Goal: Contribute content

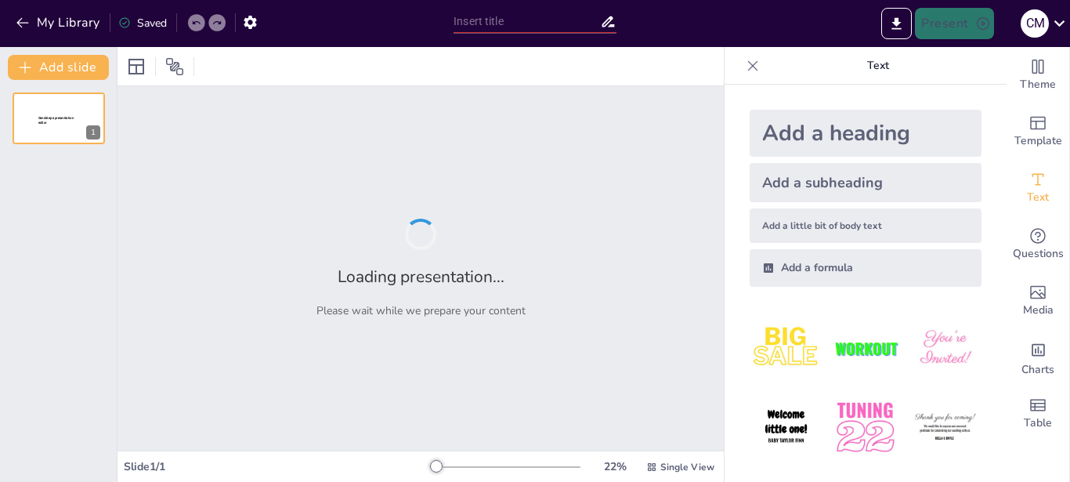
type input "Tipos de Triángulos: ¿Cuánto Sabes?"
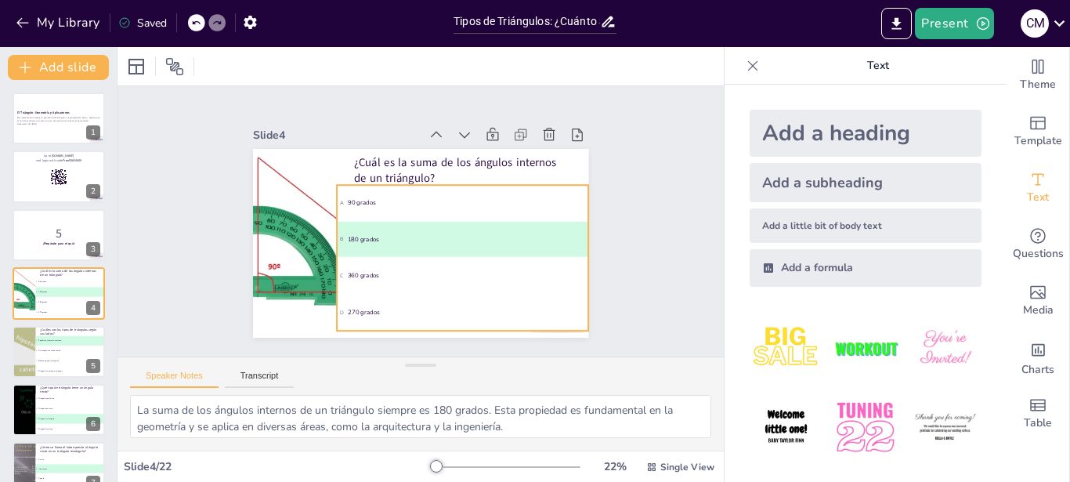
click at [349, 266] on span "C 360 grados" at bounding box center [353, 238] width 107 height 228
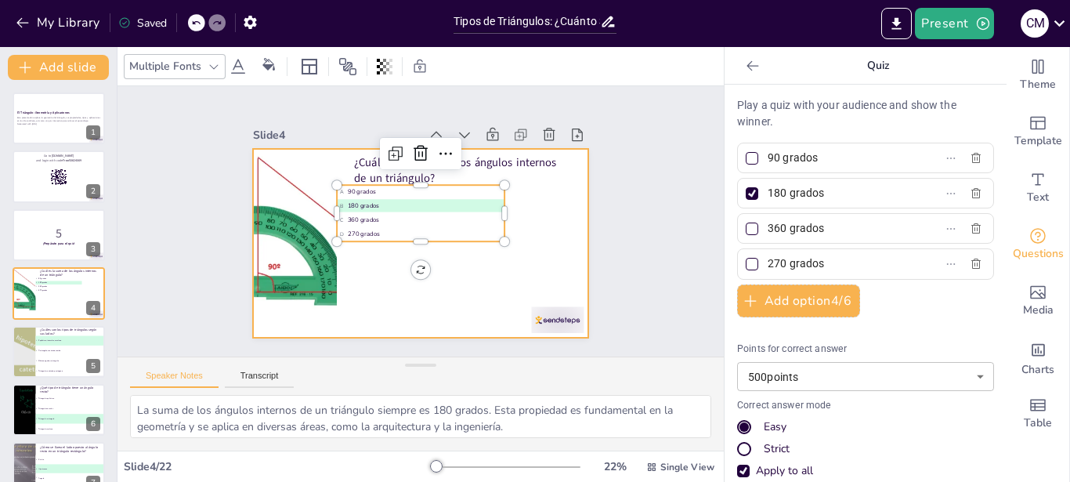
type textarea "Los triángulos se clasifican según sus lados en equiláteros (tres lados iguales…"
type input "Equilátero, isósceles, escaleno"
type input "Rectángulo, cuadrado, rombo"
type input "Obtuso, agudo, rectángulo"
type input "Triángulo, cuadrado, pentágono"
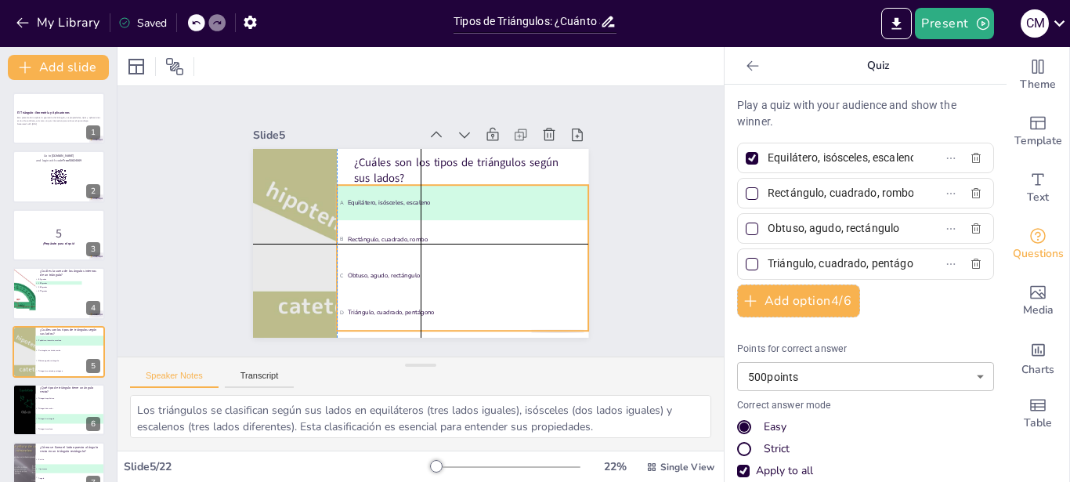
type textarea "Un triángulo rectángulo es aquel que tiene un ángulo de 90 grados. Esta propied…"
type input "Triángulo equilátero"
type input "Triángulo isósceles"
type input "Triángulo rectángulo"
type input "Triángulo escaleno"
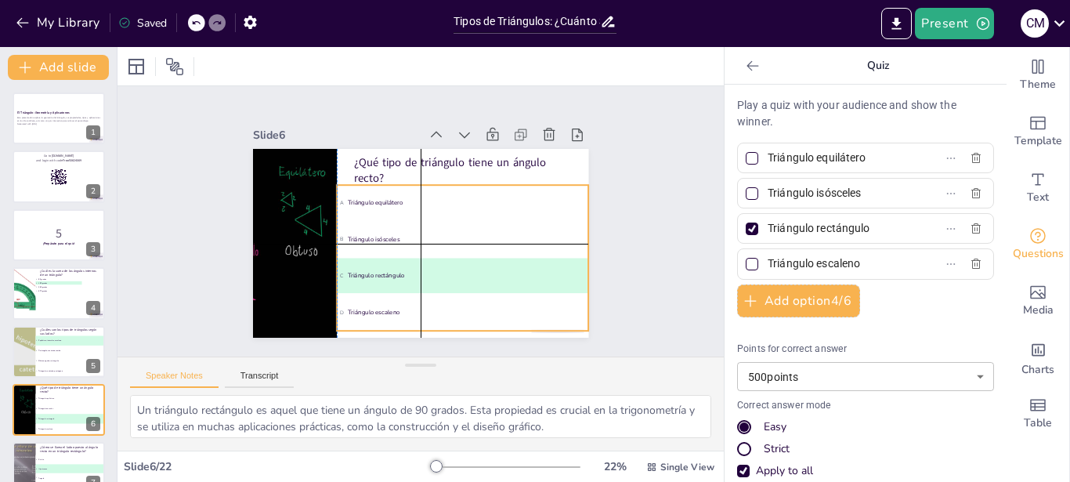
type textarea "En un triángulo rectángulo, el lado opuesto al ángulo recto se llama hipotenusa…"
type input "Cateto"
type input "Hipotenusa"
type input "Ángulo"
type input "Base"
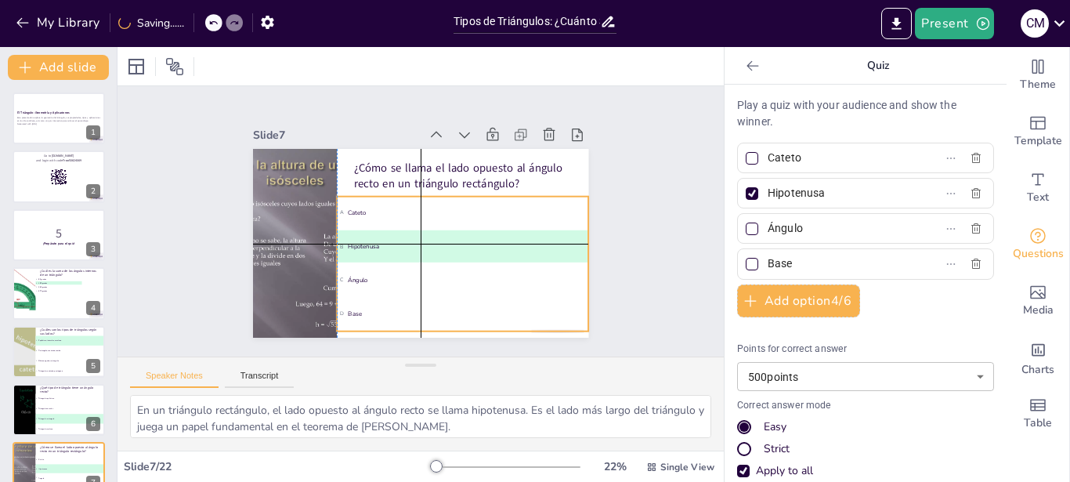
type textarea "La fórmula para calcular el área de un triángulo es A = (b × h) / 2, donde b es…"
type input "A = b × h"
type input "A = (b × h) / 2"
type input "A = b + h"
type input "A = 2b + 2h"
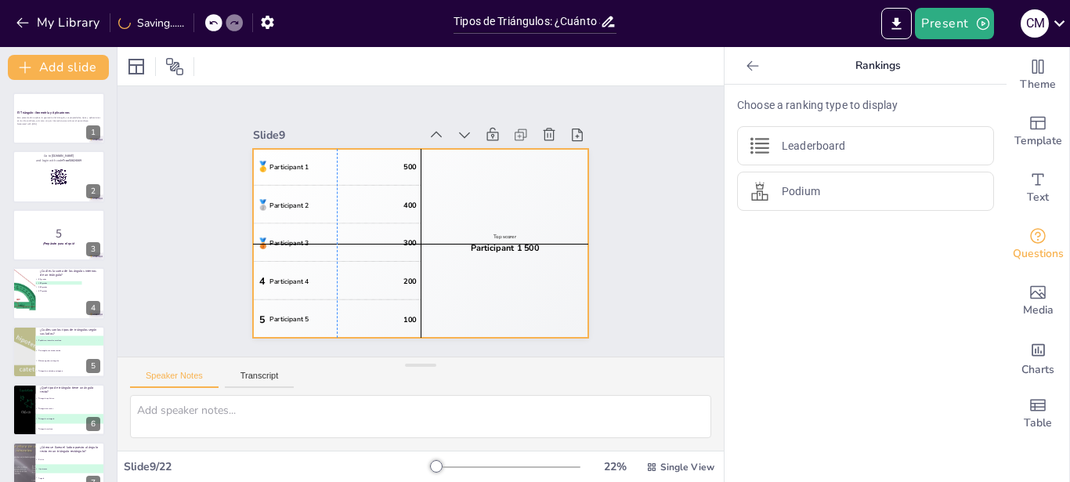
type textarea "Un triángulo acutángulo es aquel que tiene todos sus ángulos menores de 90 grad…"
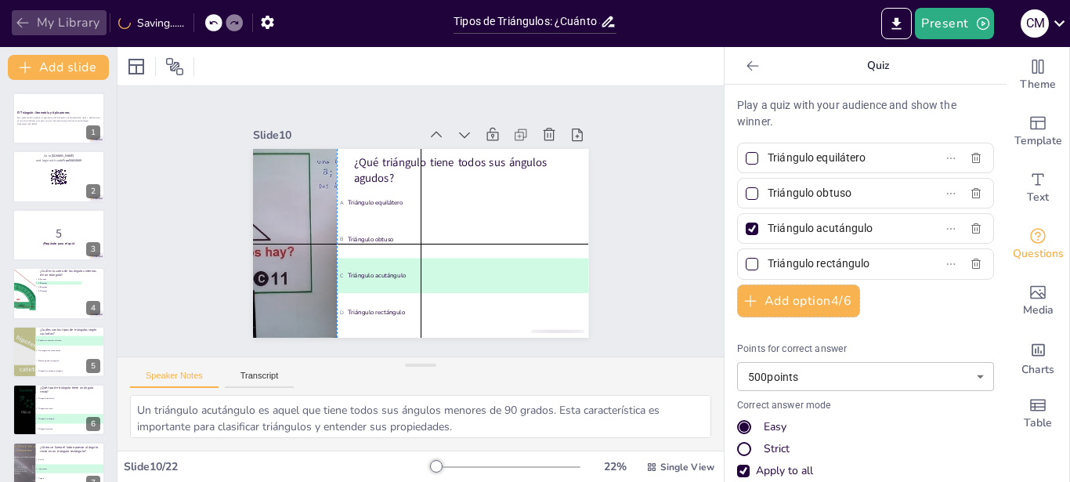
click at [56, 19] on button "My Library" at bounding box center [59, 22] width 95 height 25
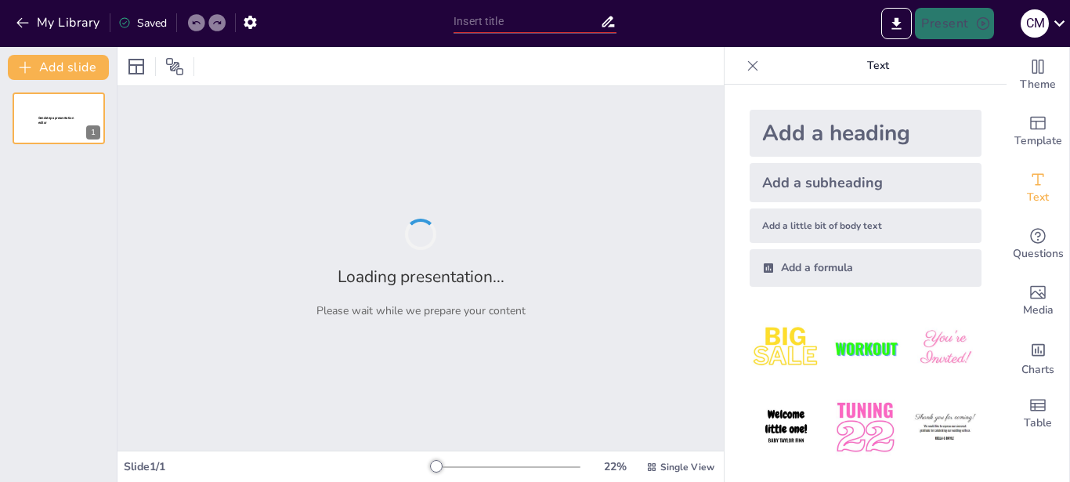
type input "New Sendsteps"
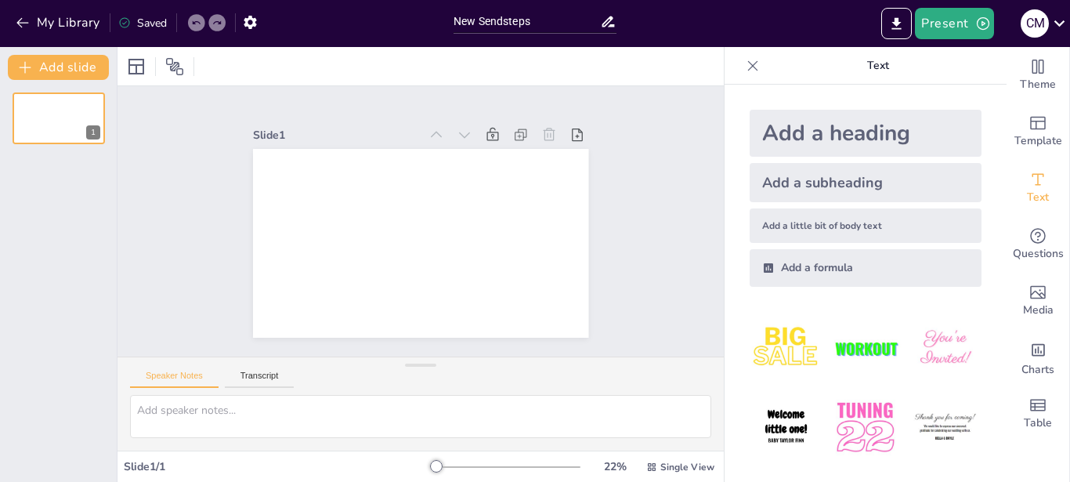
click at [837, 418] on img at bounding box center [865, 427] width 73 height 73
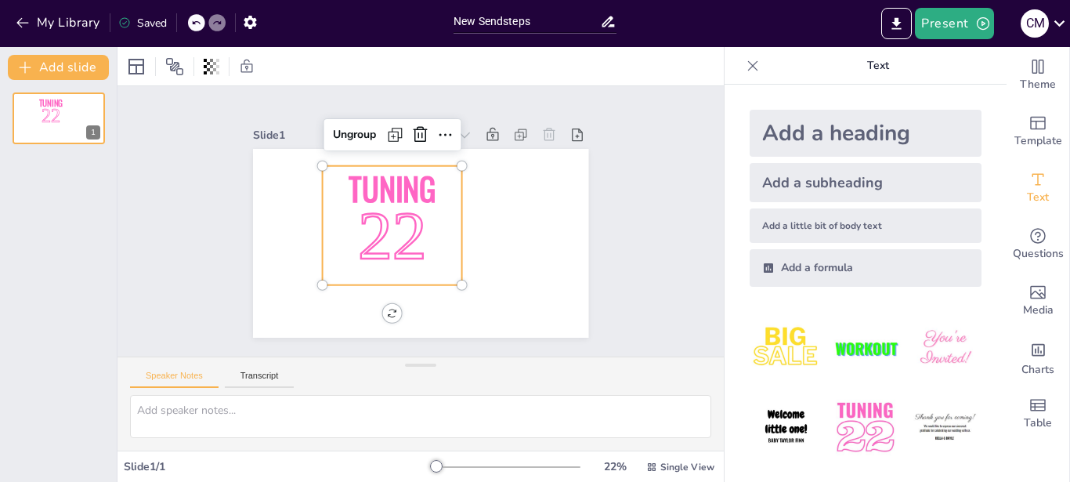
click at [761, 422] on img at bounding box center [786, 427] width 73 height 73
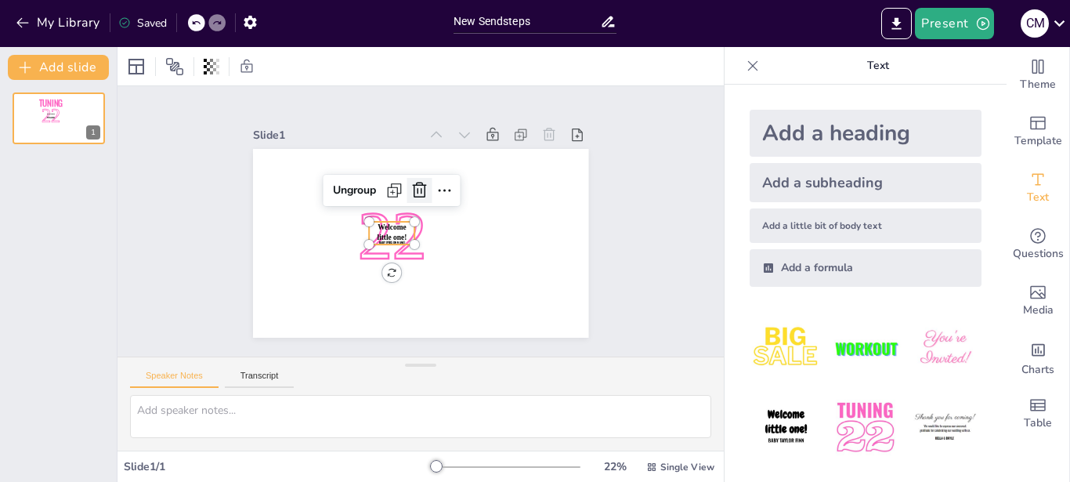
click at [440, 203] on icon at bounding box center [451, 214] width 22 height 22
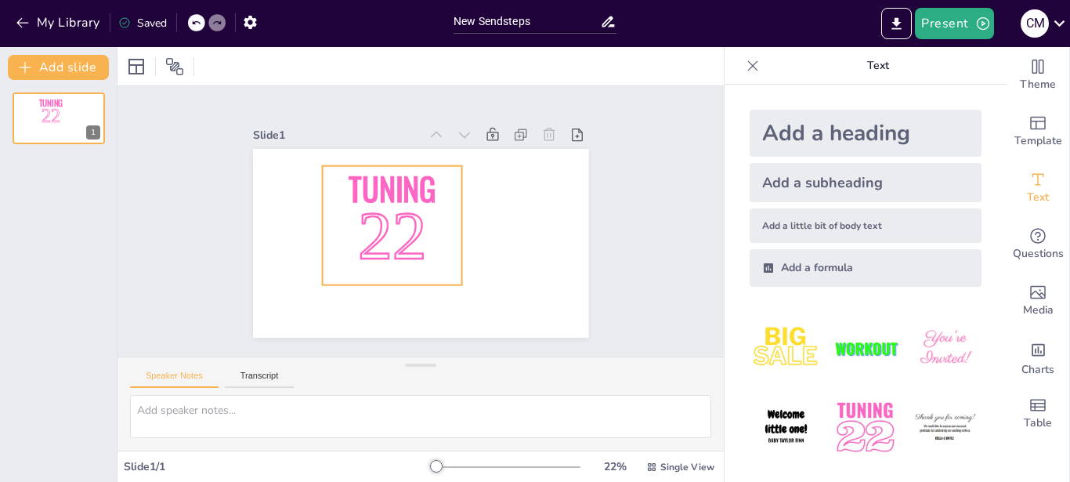
click at [385, 226] on span "22" at bounding box center [389, 218] width 98 height 100
click at [497, 201] on icon at bounding box center [507, 211] width 20 height 20
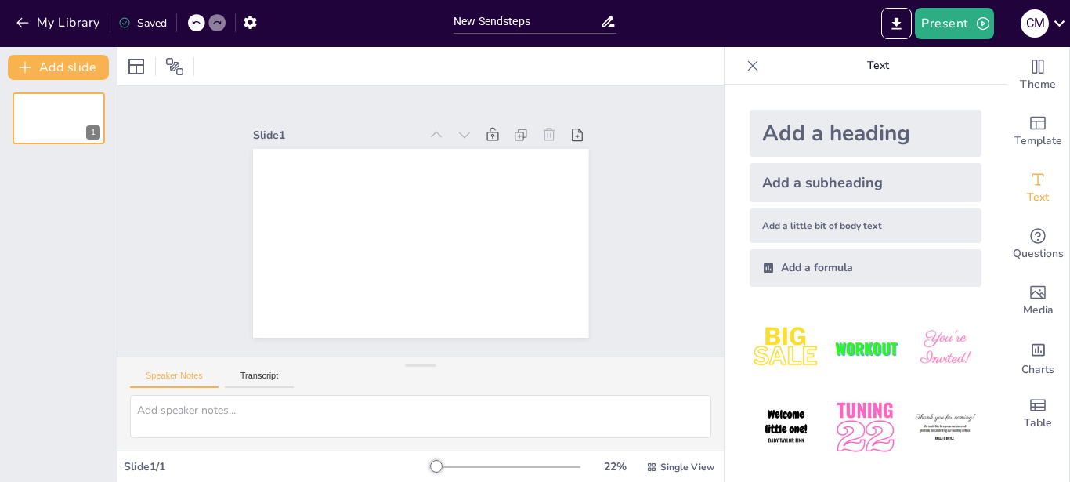
click at [784, 419] on img at bounding box center [786, 427] width 73 height 73
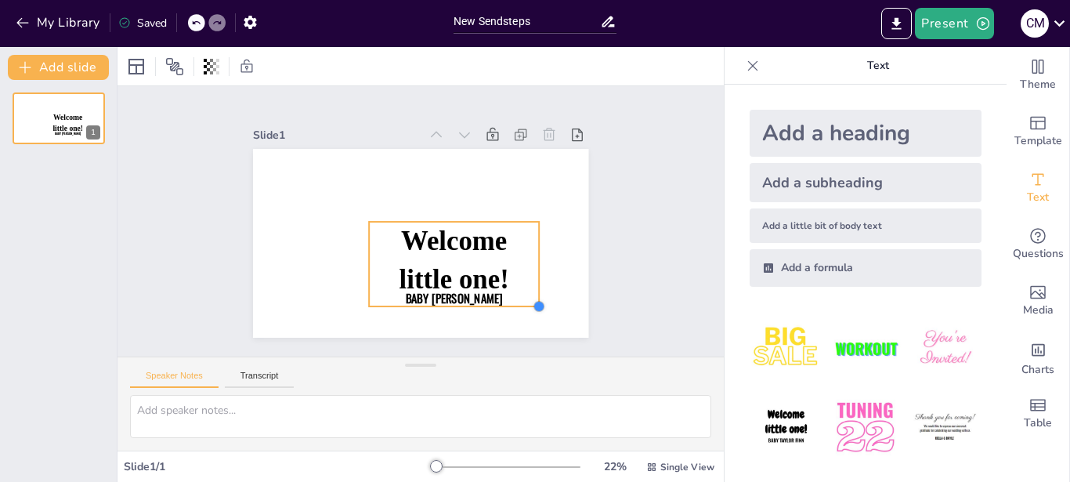
drag, startPoint x: 403, startPoint y: 240, endPoint x: 493, endPoint y: 302, distance: 108.7
click at [493, 302] on div "Welcome little one! Baby Taylor Finn" at bounding box center [414, 242] width 378 height 284
click at [430, 273] on p "Welcome little one!" at bounding box center [386, 258] width 89 height 126
click at [487, 273] on span "Welcome little one!" at bounding box center [423, 272] width 127 height 118
click at [492, 252] on icon at bounding box center [501, 265] width 27 height 27
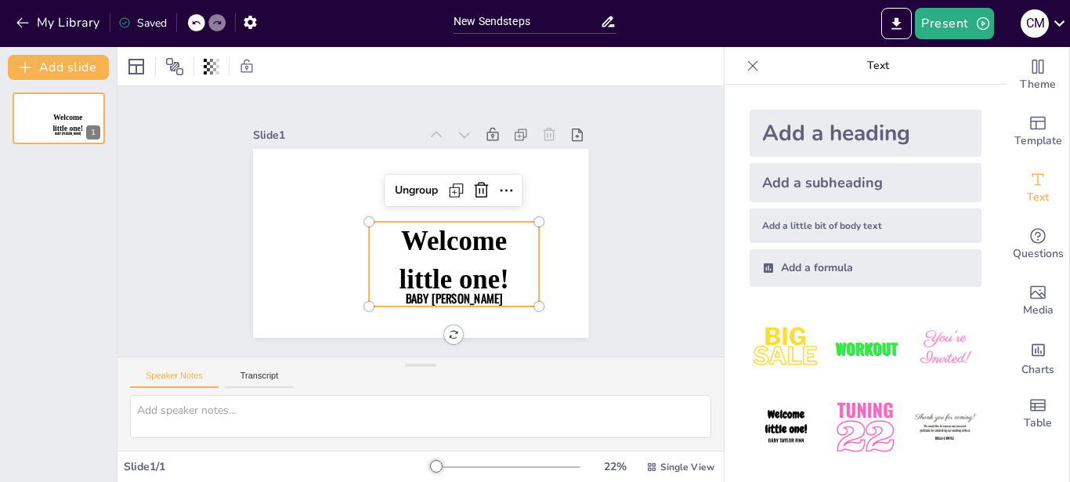
click at [423, 253] on p "Welcome little one!" at bounding box center [379, 250] width 89 height 126
click at [27, 24] on icon "button" at bounding box center [23, 23] width 16 height 16
